Goal: Contribute content

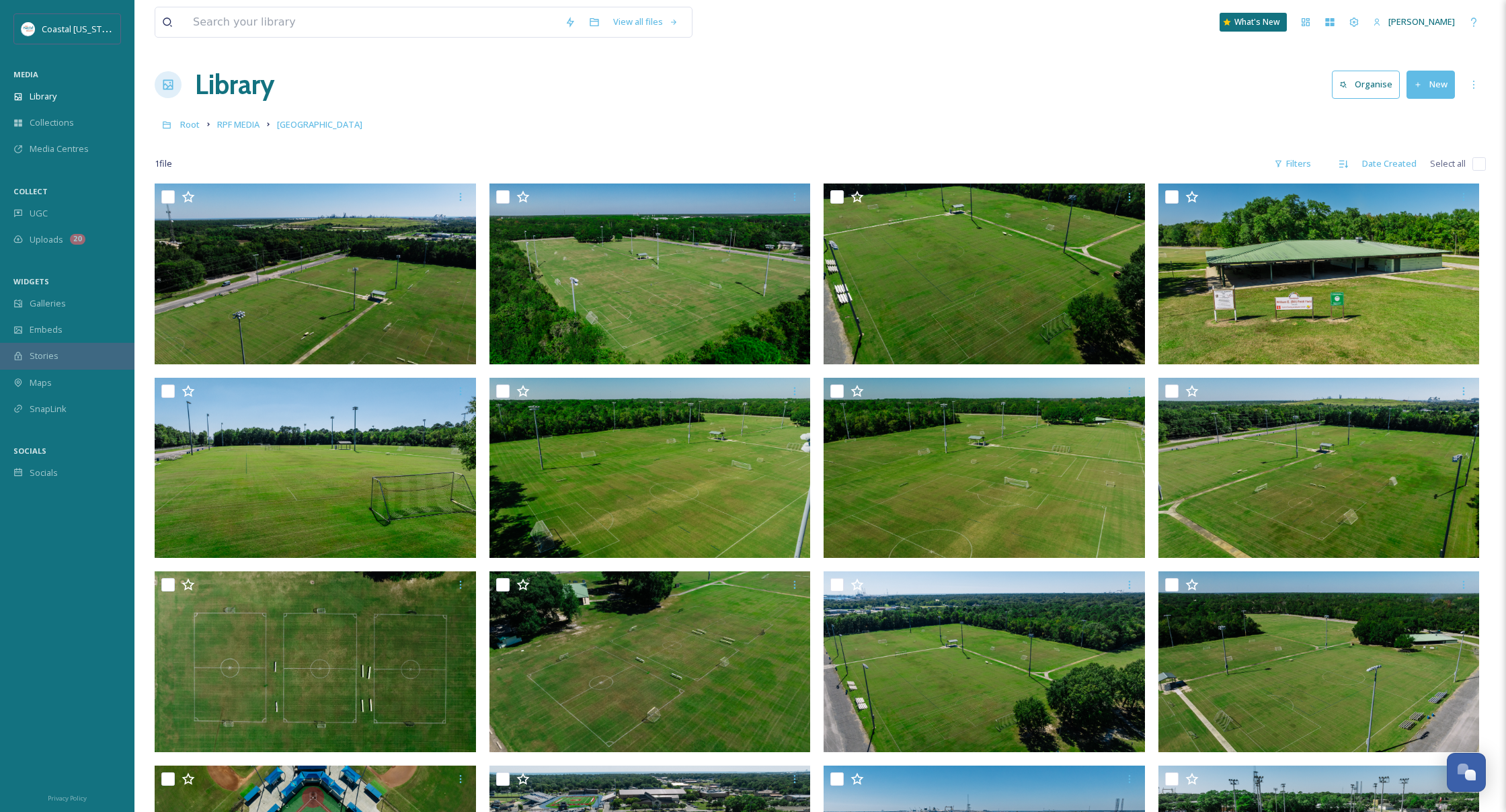
scroll to position [3, 0]
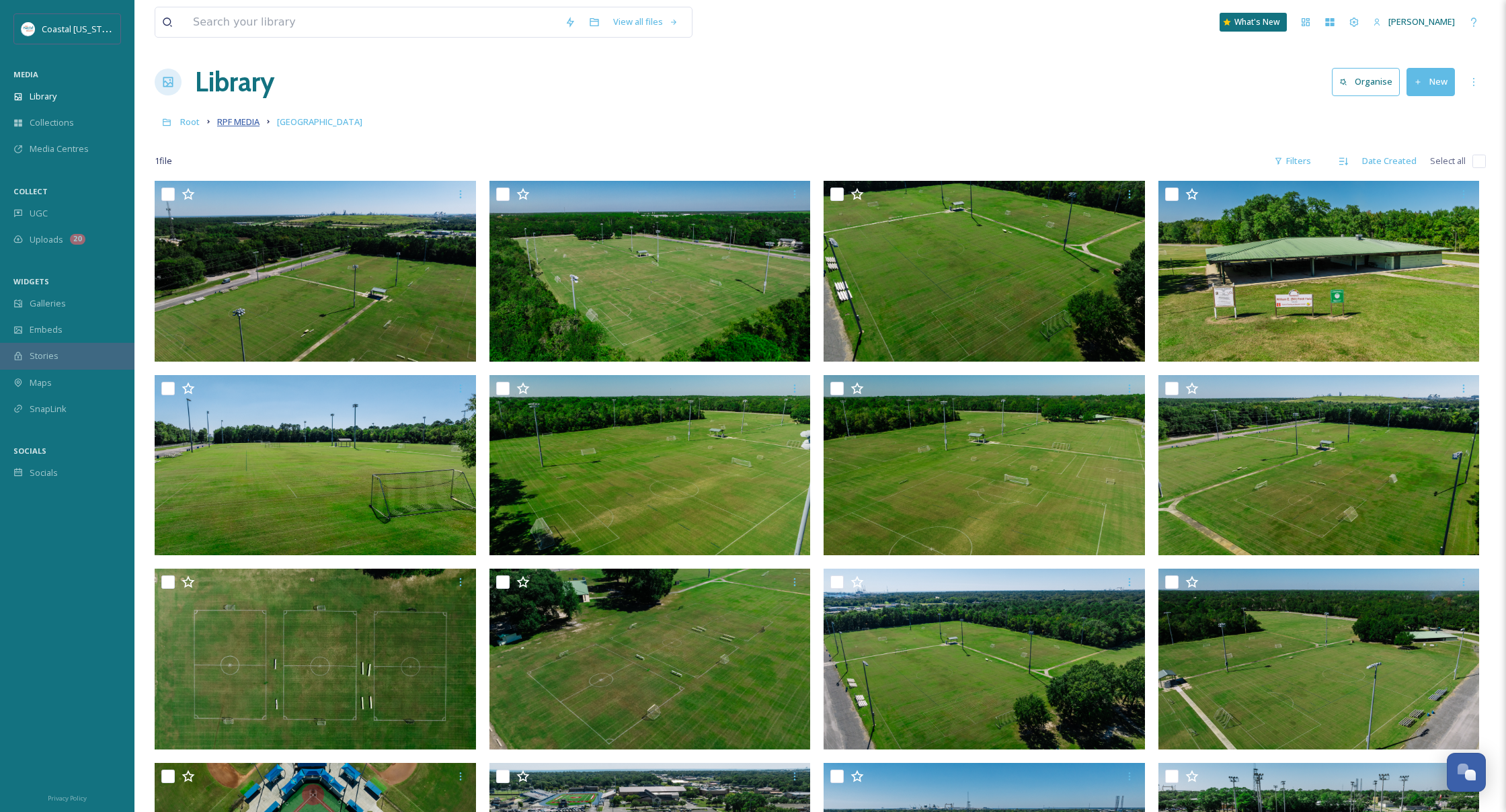
click at [251, 122] on span "RPF MEDIA" at bounding box center [238, 121] width 43 height 12
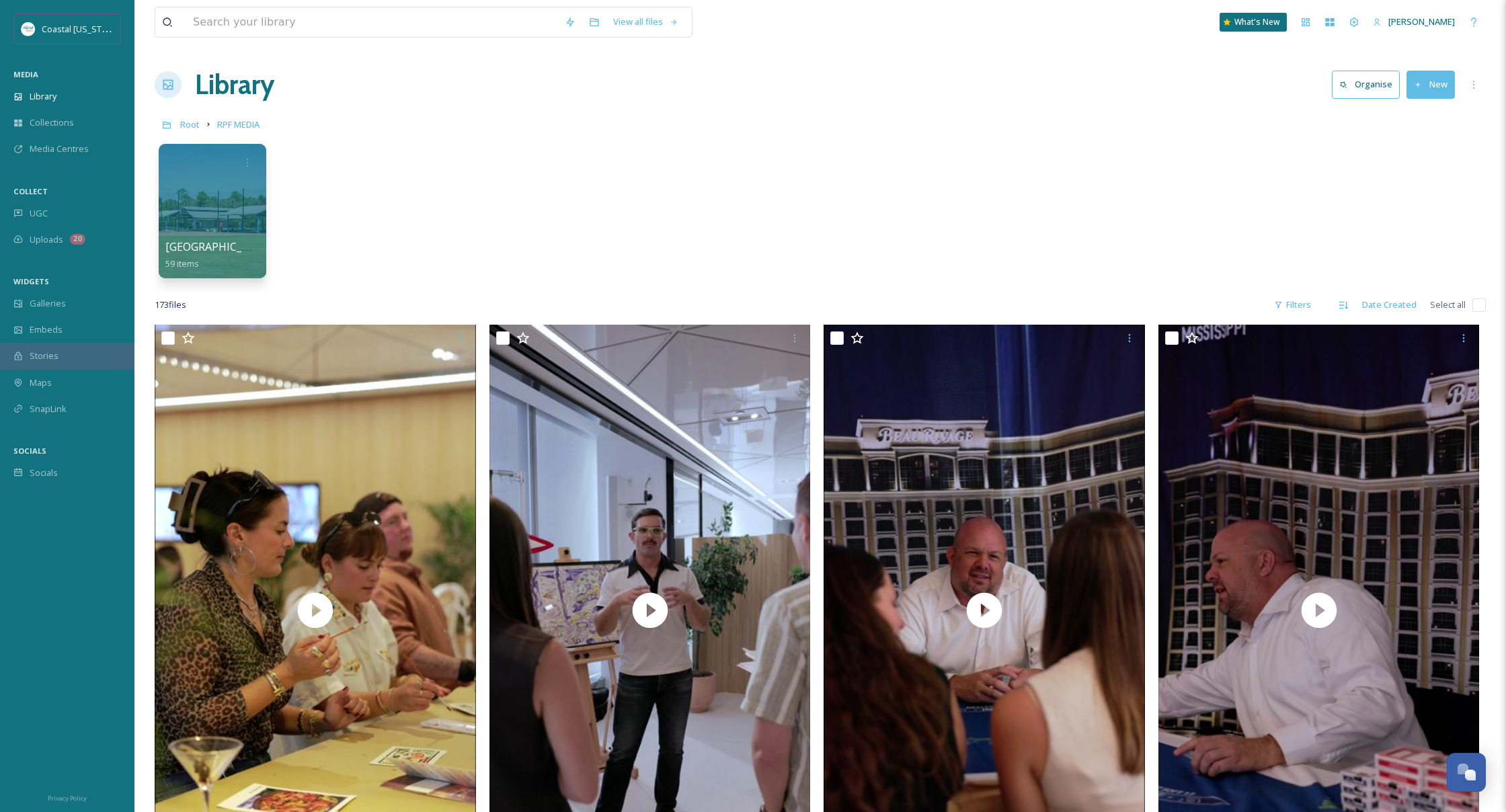
drag, startPoint x: 1425, startPoint y: 86, endPoint x: 1427, endPoint y: 94, distance: 8.2
click at [1425, 86] on button "New" at bounding box center [1431, 84] width 48 height 28
click at [1419, 162] on span "Folder" at bounding box center [1415, 168] width 26 height 13
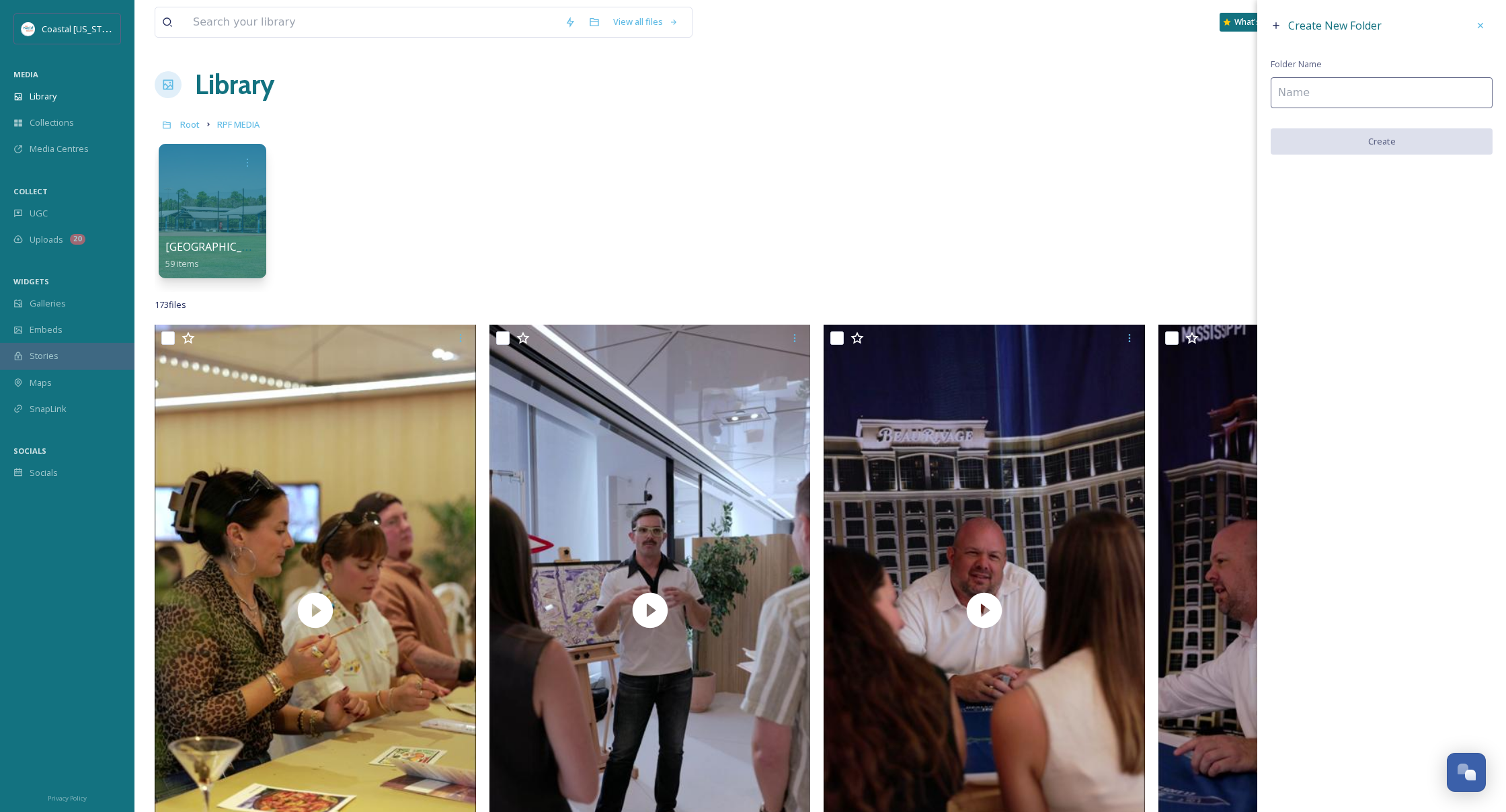
click at [1301, 92] on input at bounding box center [1382, 92] width 222 height 30
type input "[GEOGRAPHIC_DATA]"
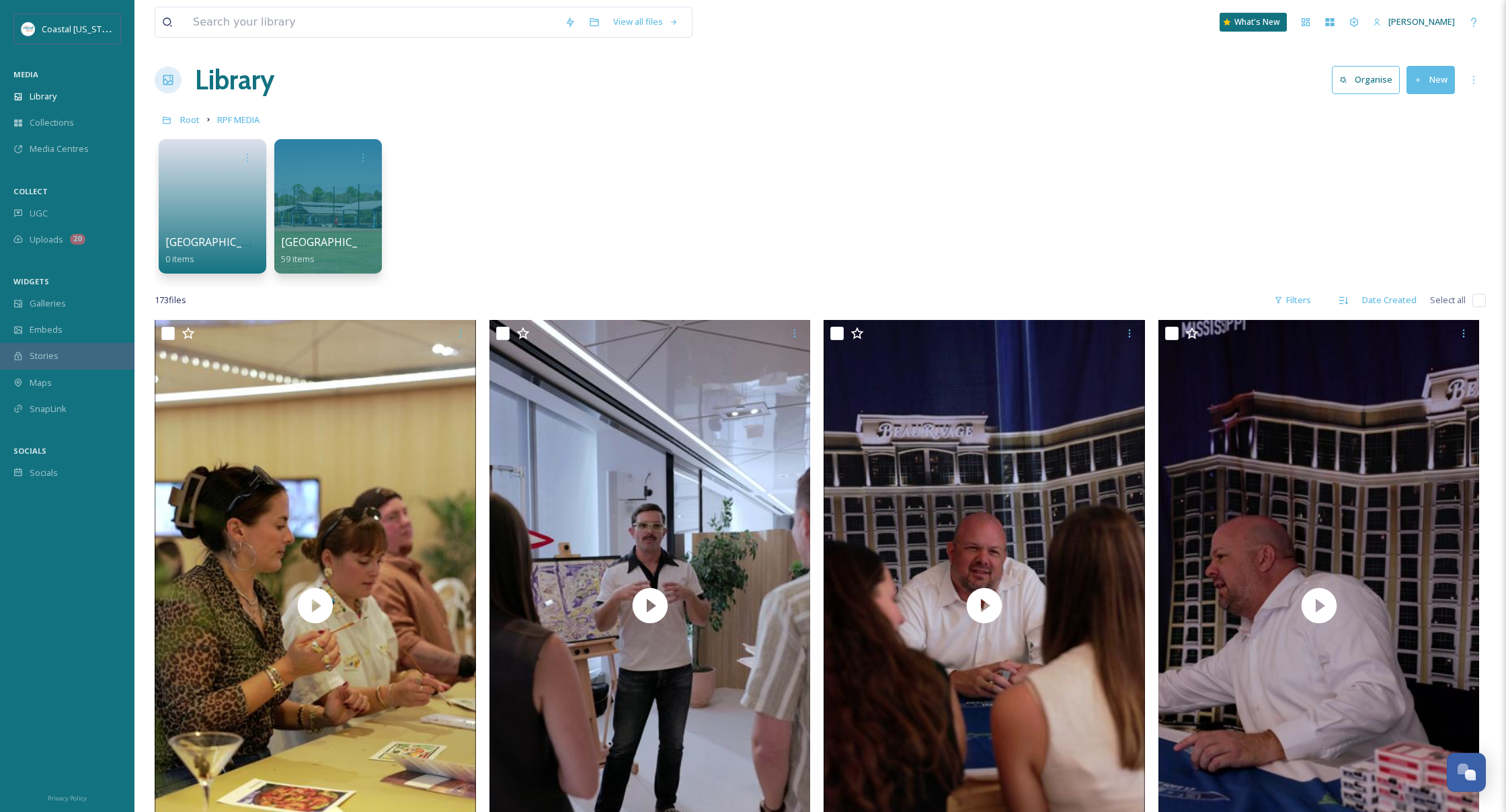
scroll to position [5, 0]
click at [214, 221] on link at bounding box center [213, 201] width 96 height 66
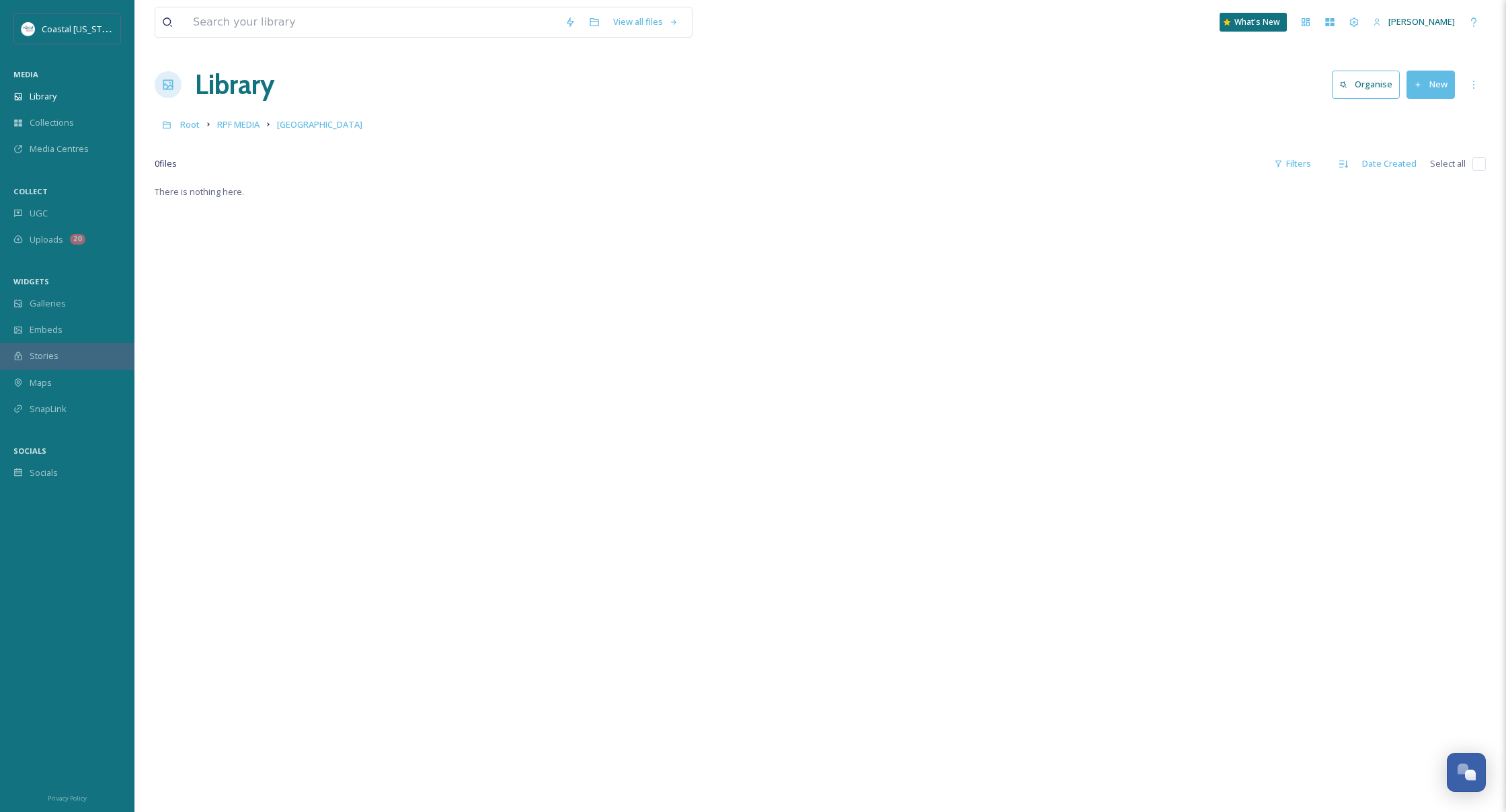
click at [1415, 90] on button "New" at bounding box center [1431, 84] width 48 height 28
drag, startPoint x: 1410, startPoint y: 117, endPoint x: 1004, endPoint y: 315, distance: 451.7
click at [1410, 117] on span "File Upload" at bounding box center [1425, 116] width 44 height 13
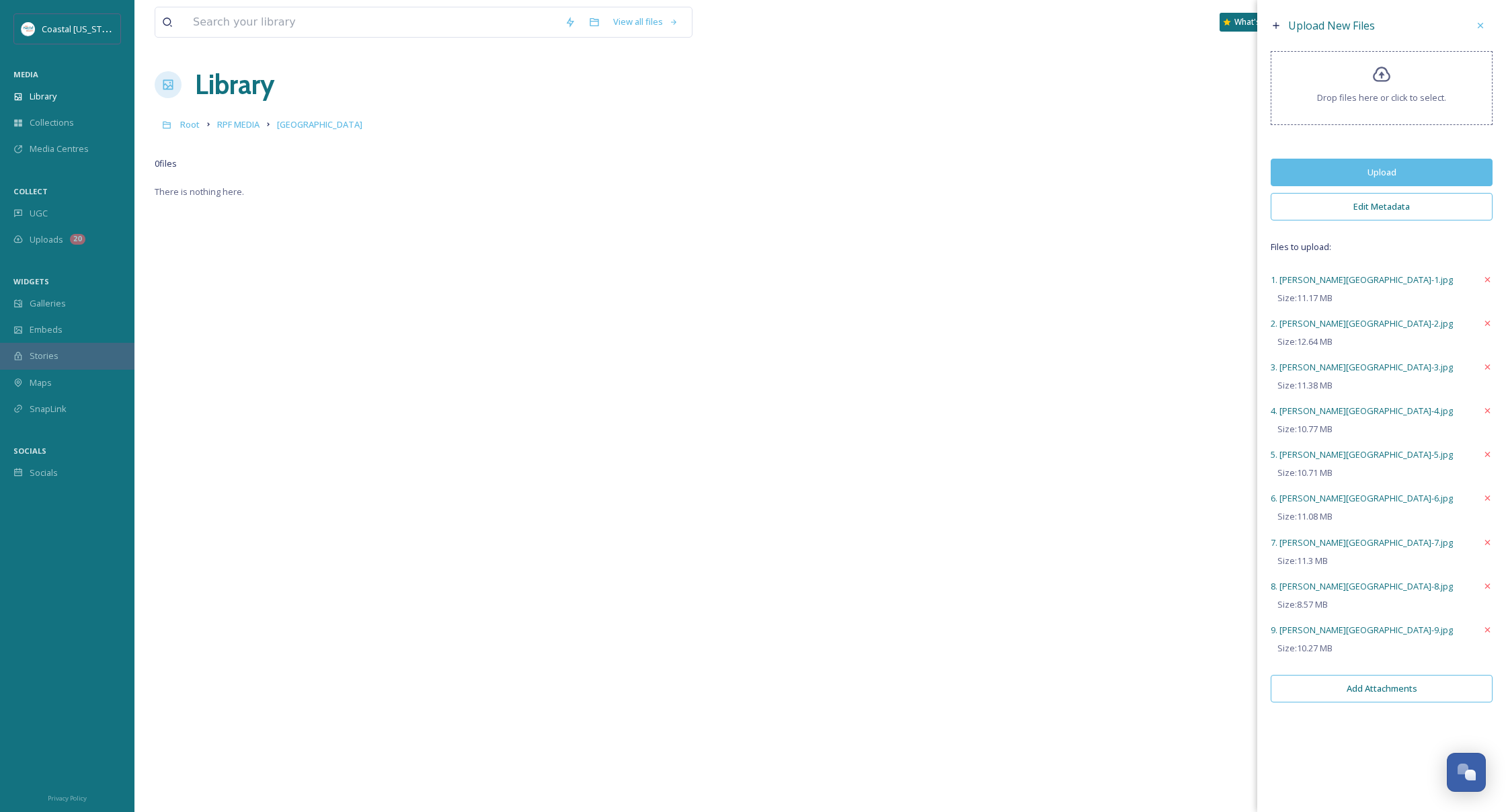
click at [1335, 180] on button "Upload" at bounding box center [1382, 173] width 222 height 28
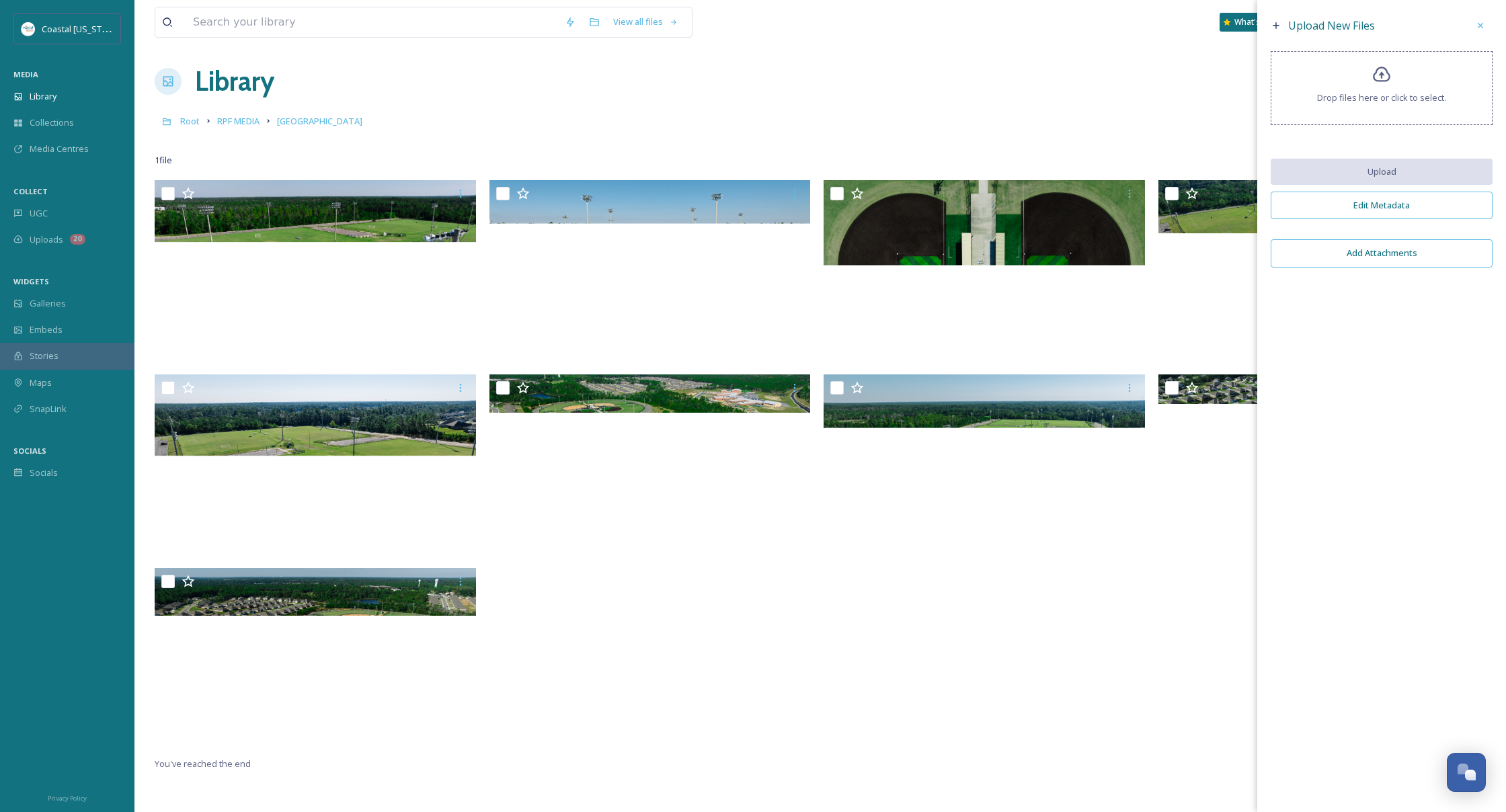
scroll to position [4, 0]
